Goal: Task Accomplishment & Management: Complete application form

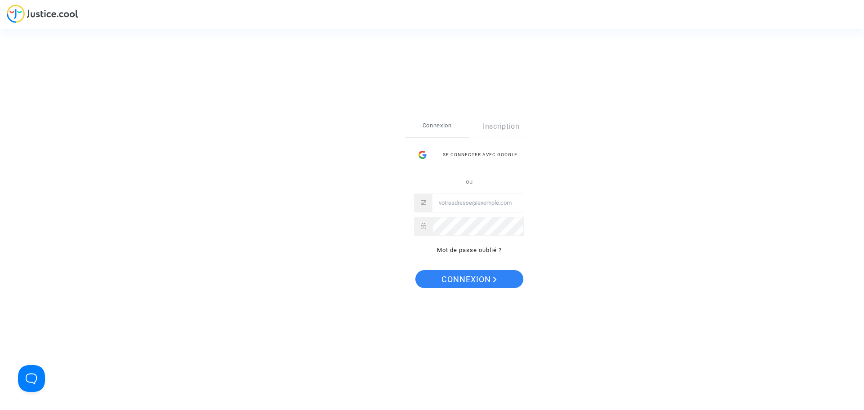
click at [460, 200] on input "Email" at bounding box center [478, 203] width 91 height 18
type input "[EMAIL_ADDRESS][DOMAIN_NAME]"
click at [455, 277] on span "Connexion" at bounding box center [469, 279] width 55 height 19
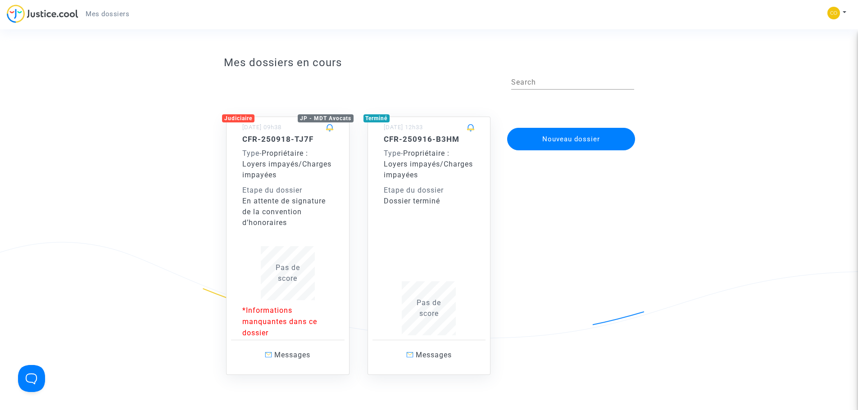
click at [299, 187] on body "Mes dossiers Mon profil Paramètres Déconnexion Mes dossiers en cours Search Jud…" at bounding box center [429, 386] width 858 height 773
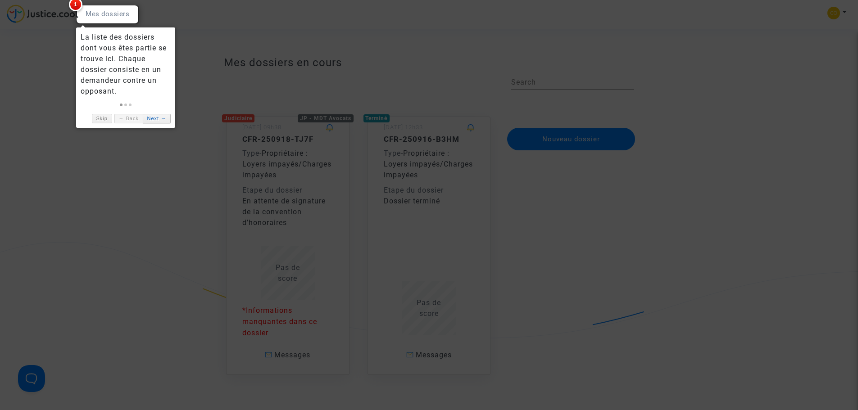
click at [149, 121] on link "Next →" at bounding box center [157, 118] width 28 height 9
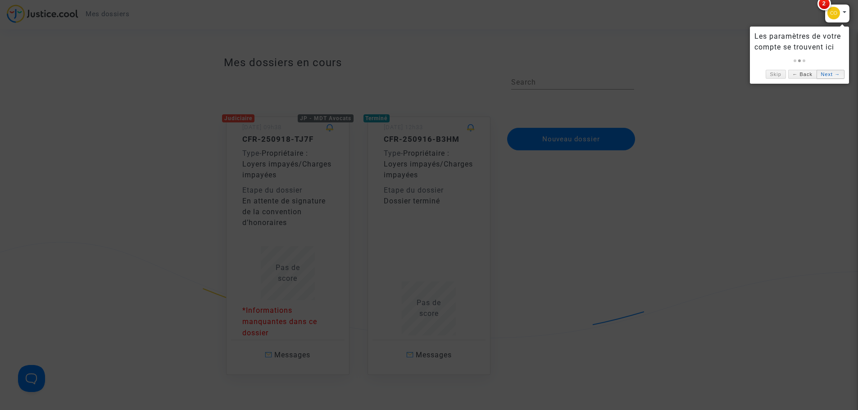
click at [827, 77] on link "Next →" at bounding box center [830, 74] width 28 height 9
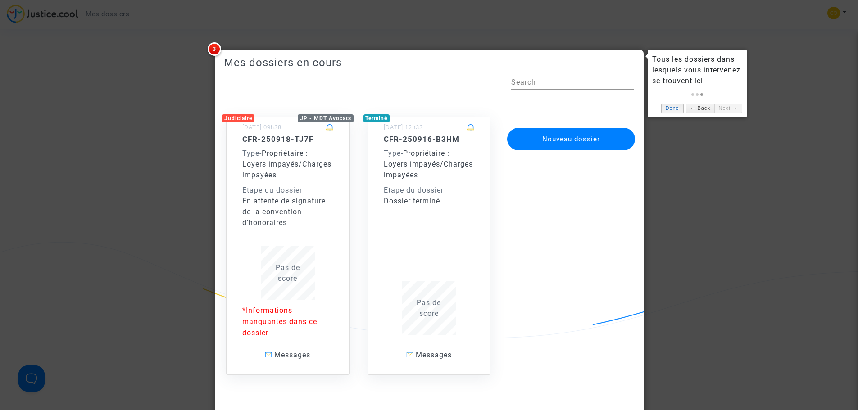
click at [669, 109] on link "Done" at bounding box center [672, 108] width 23 height 9
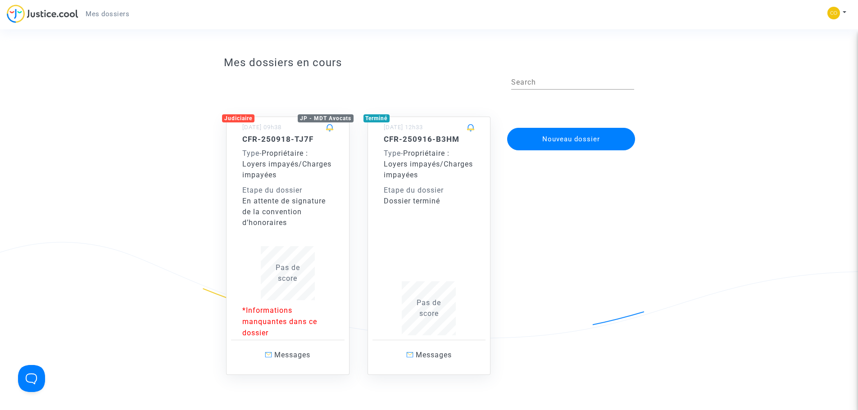
click at [346, 171] on div "Judiciaire JP - MDT Avocats [DATE] 09h38 CFR-250918-TJ7F Type - Propriétaire : …" at bounding box center [287, 246] width 123 height 259
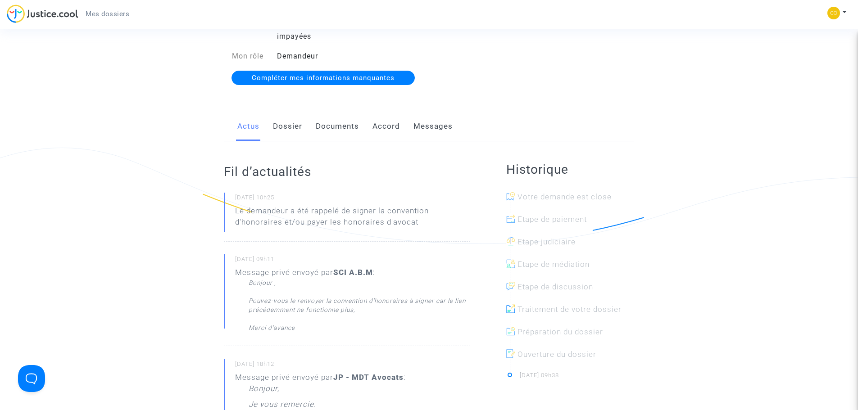
scroll to position [135, 0]
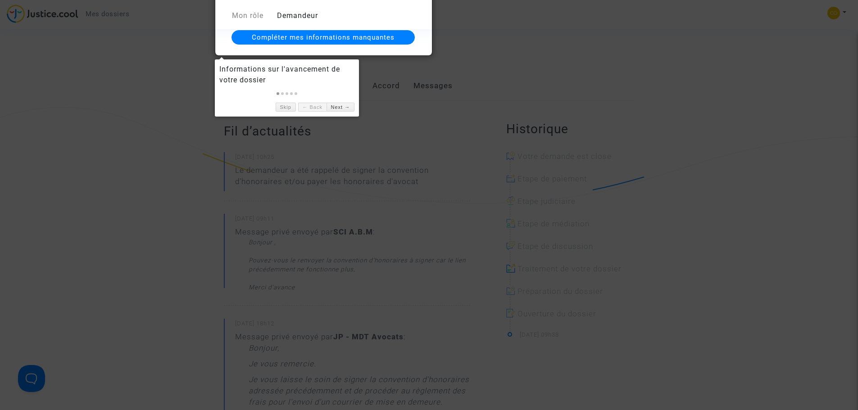
click at [359, 32] on link "Compléter mes informations manquantes" at bounding box center [322, 37] width 183 height 14
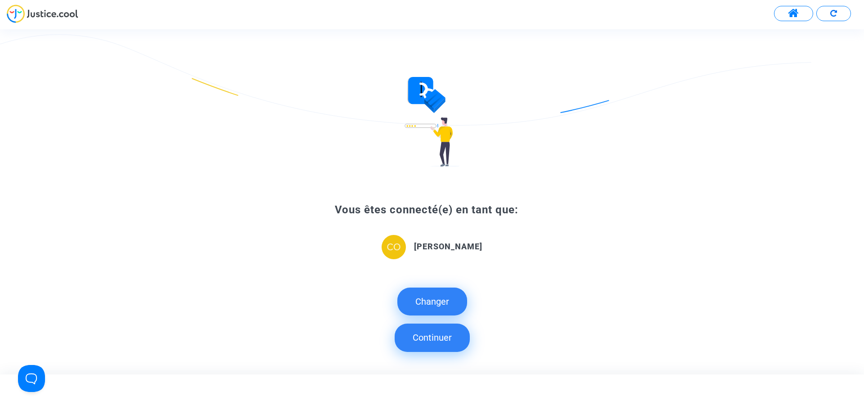
click at [416, 336] on button "Continuer" at bounding box center [432, 338] width 75 height 28
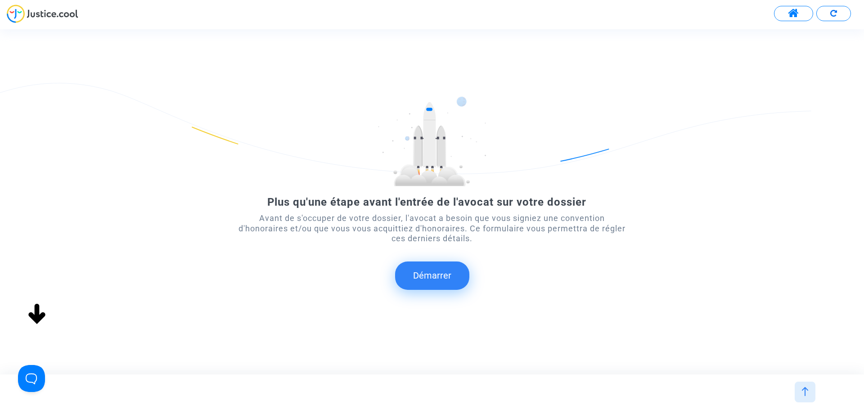
click at [419, 276] on button "Démarrer" at bounding box center [432, 276] width 74 height 28
click at [533, 268] on form "Plus qu'une étape avant l'entrée de l'avocat sur votre dossier Avant de s'occup…" at bounding box center [432, 193] width 389 height 194
click at [788, 10] on span at bounding box center [793, 14] width 11 height 12
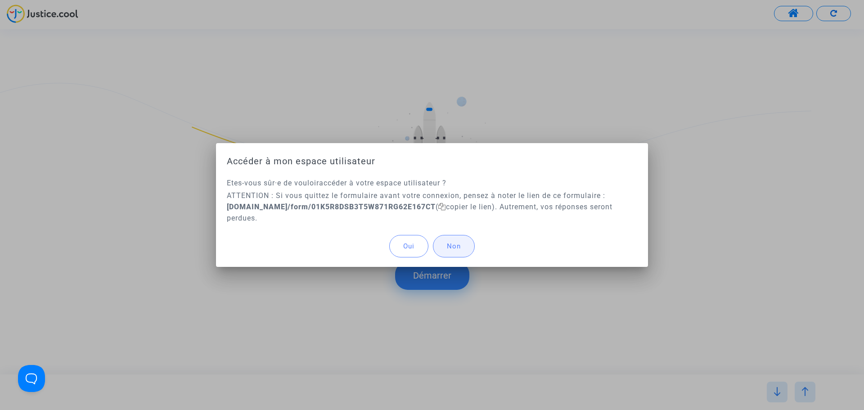
click at [459, 243] on span "Non" at bounding box center [454, 246] width 14 height 8
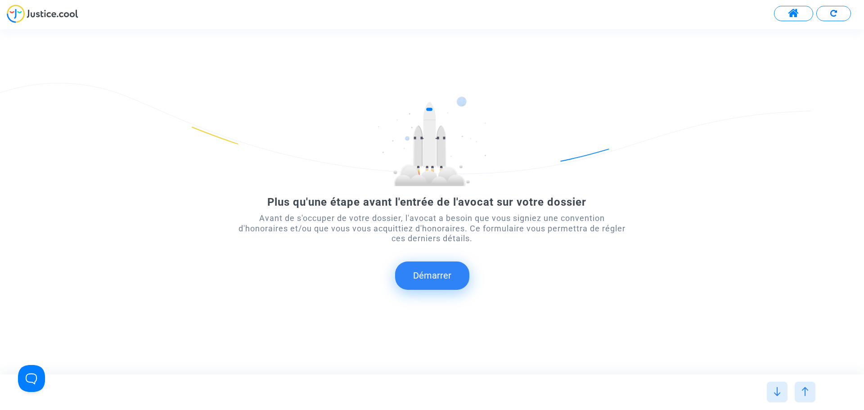
click at [831, 15] on img at bounding box center [834, 13] width 7 height 7
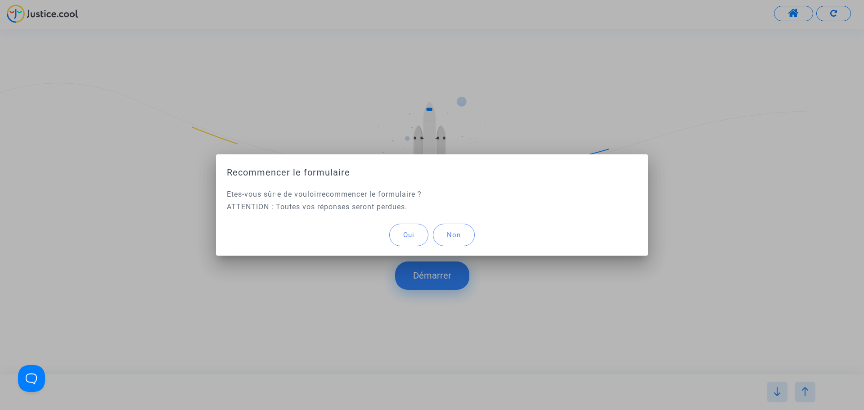
click at [404, 234] on span "Oui" at bounding box center [408, 235] width 11 height 8
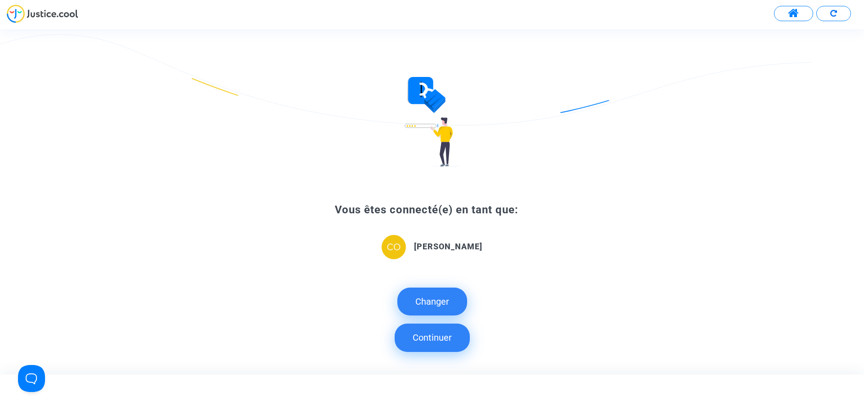
click at [443, 338] on button "Continuer" at bounding box center [432, 338] width 75 height 28
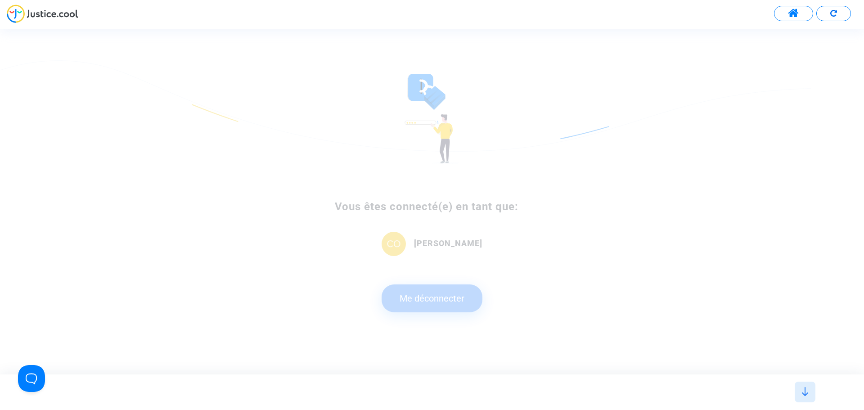
click at [426, 300] on div "Vous êtes connecté(e) en tant que: Abdeslem MARZOUKI Me déconnecter" at bounding box center [432, 202] width 389 height 256
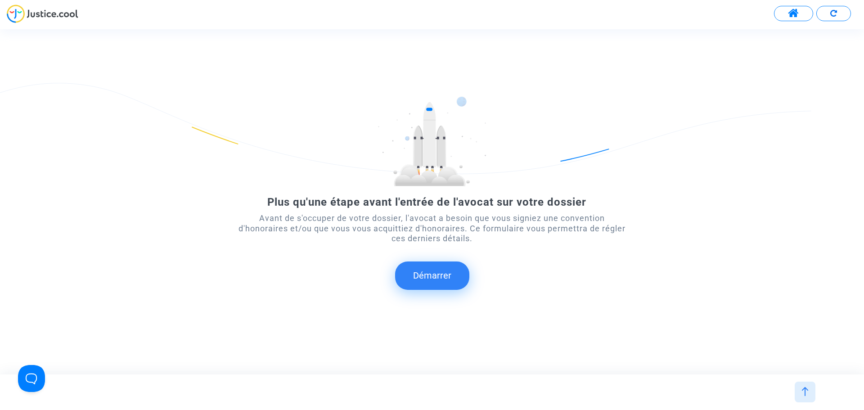
click at [432, 278] on button "Démarrer" at bounding box center [432, 276] width 74 height 28
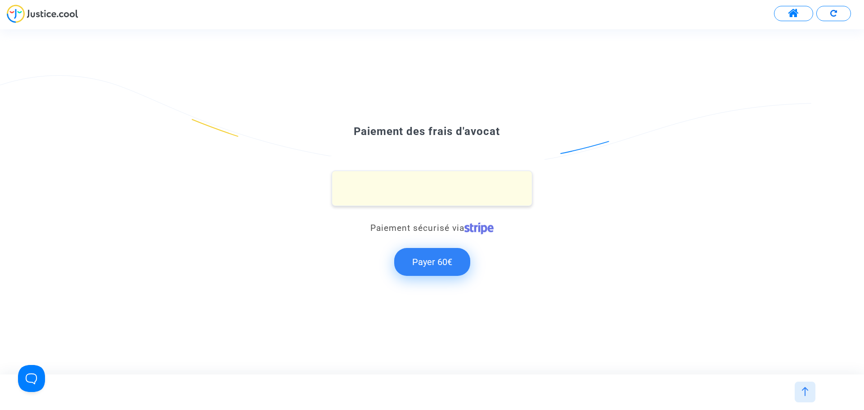
click at [439, 262] on button "Payer 60€" at bounding box center [432, 262] width 76 height 28
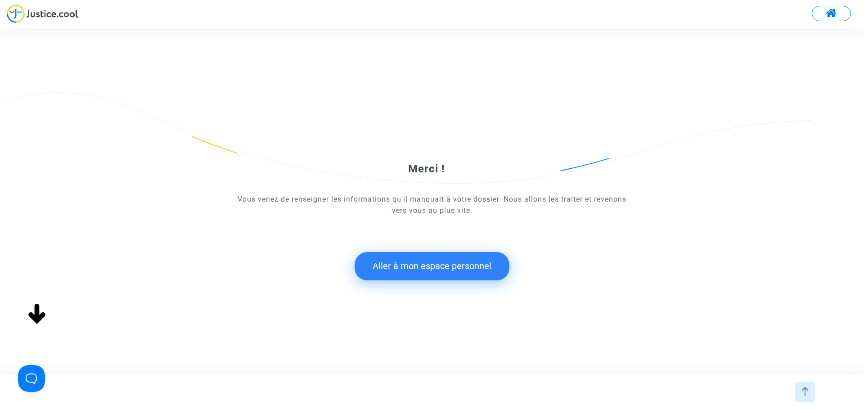
click at [466, 263] on button "Aller à mon espace personnel" at bounding box center [432, 266] width 155 height 28
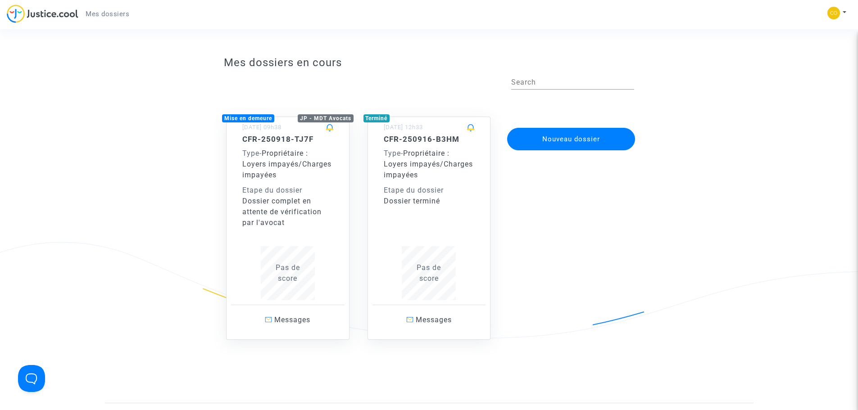
click at [323, 181] on div "CFR-250918-TJ7F Type - Propriétaire : Loyers impayés/Charges impayées Etape du …" at bounding box center [287, 182] width 91 height 94
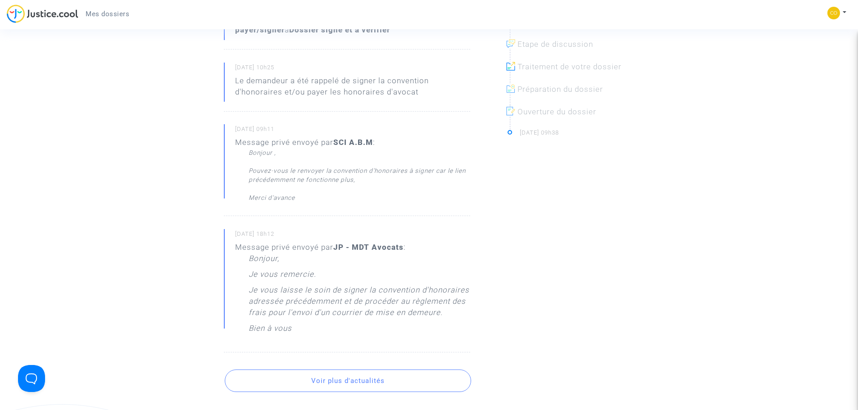
scroll to position [360, 0]
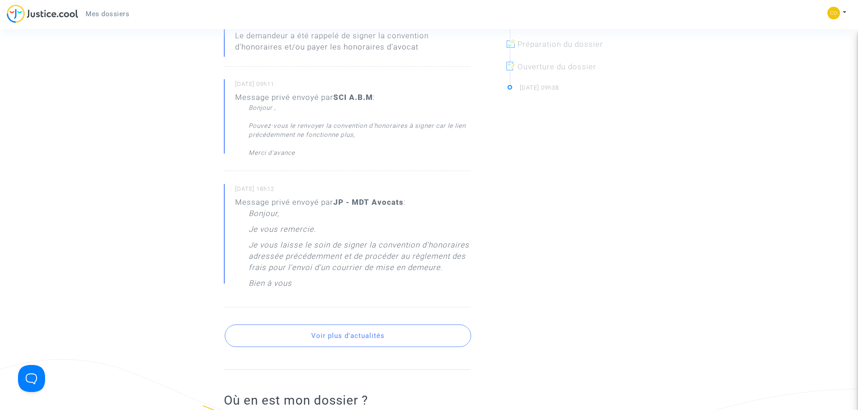
click at [342, 330] on button "Voir plus d'actualités" at bounding box center [348, 336] width 246 height 23
